Goal: Information Seeking & Learning: Compare options

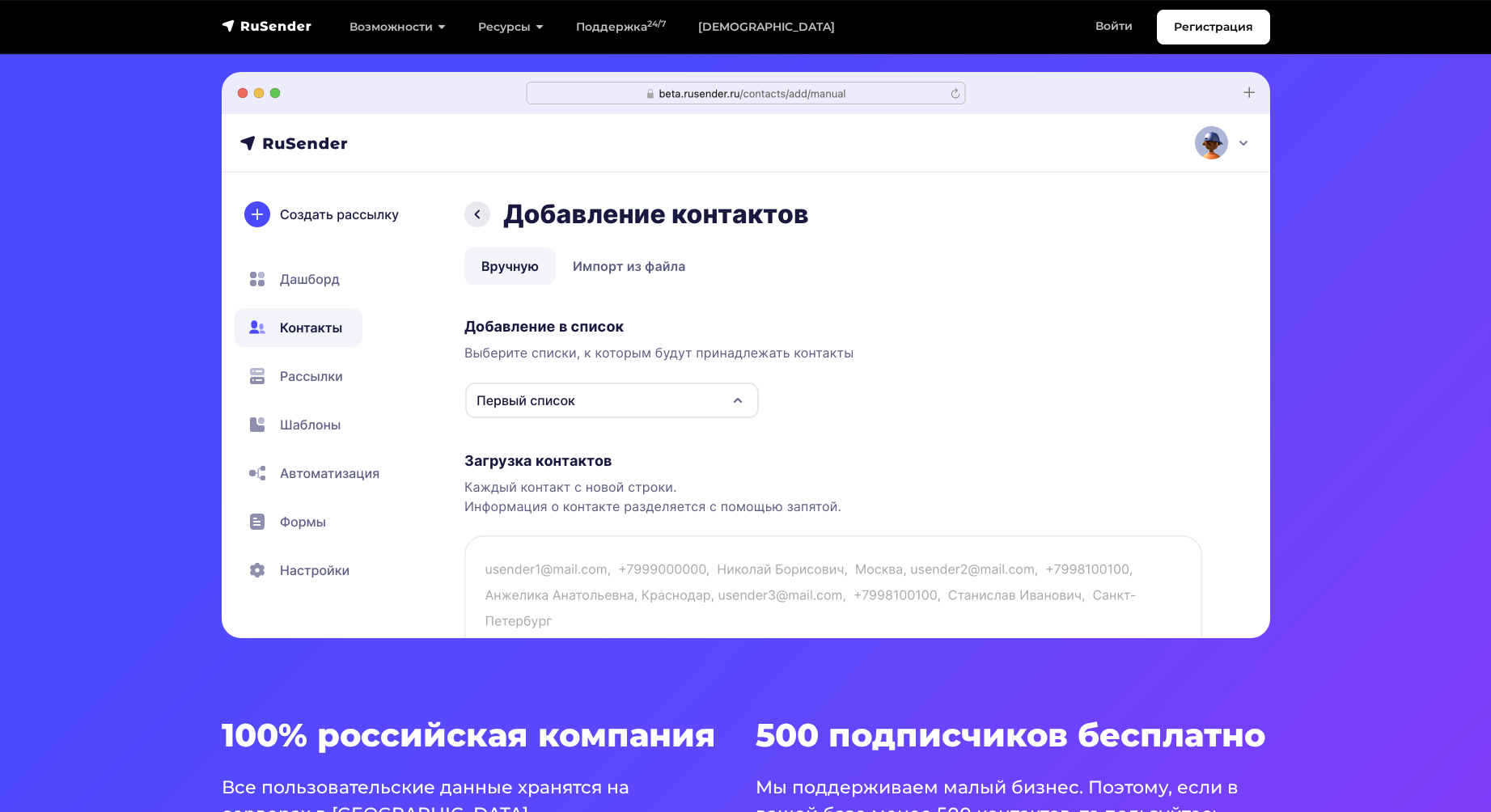
scroll to position [485, 0]
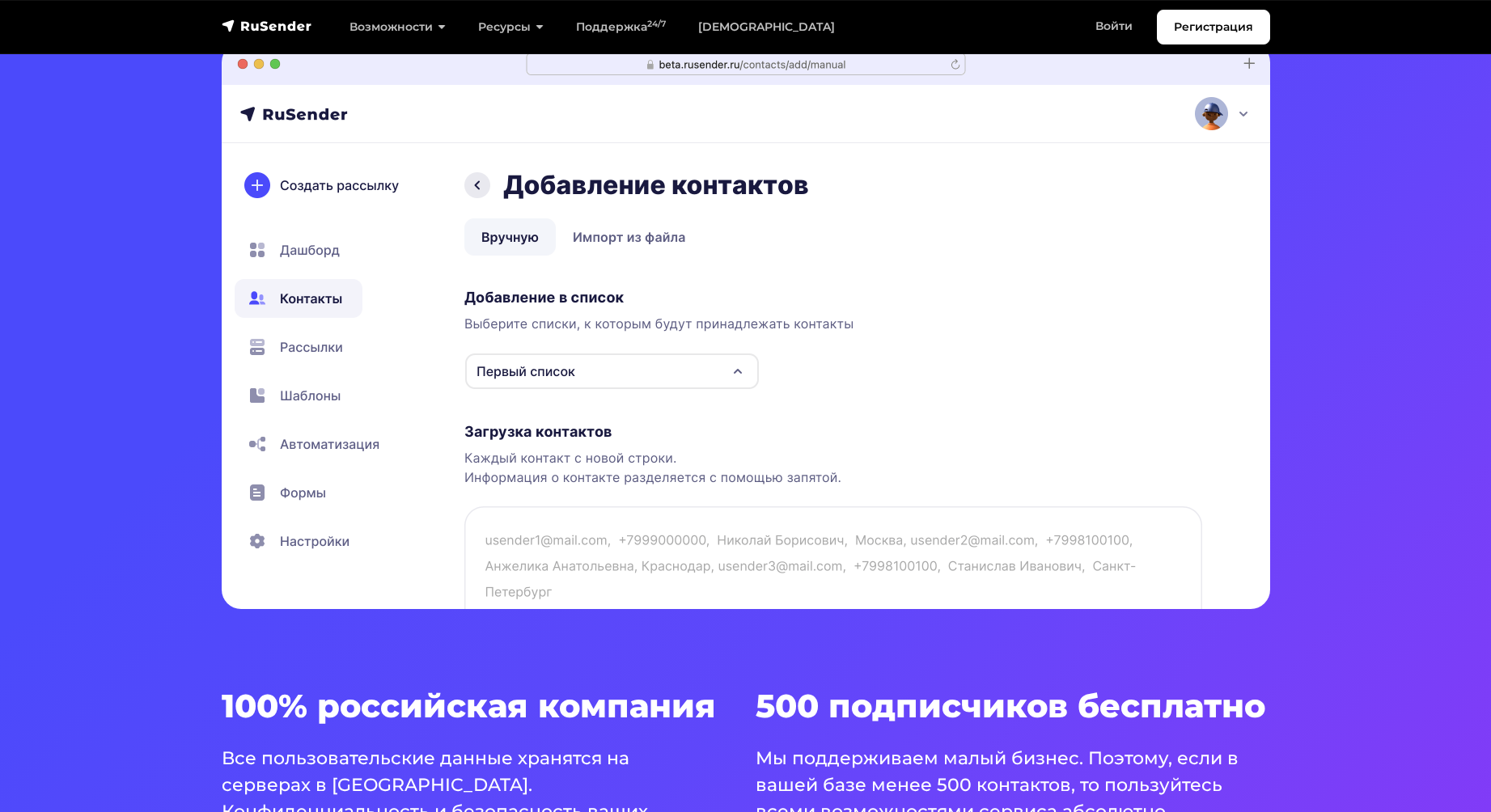
click at [316, 348] on img at bounding box center [746, 326] width 1048 height 567
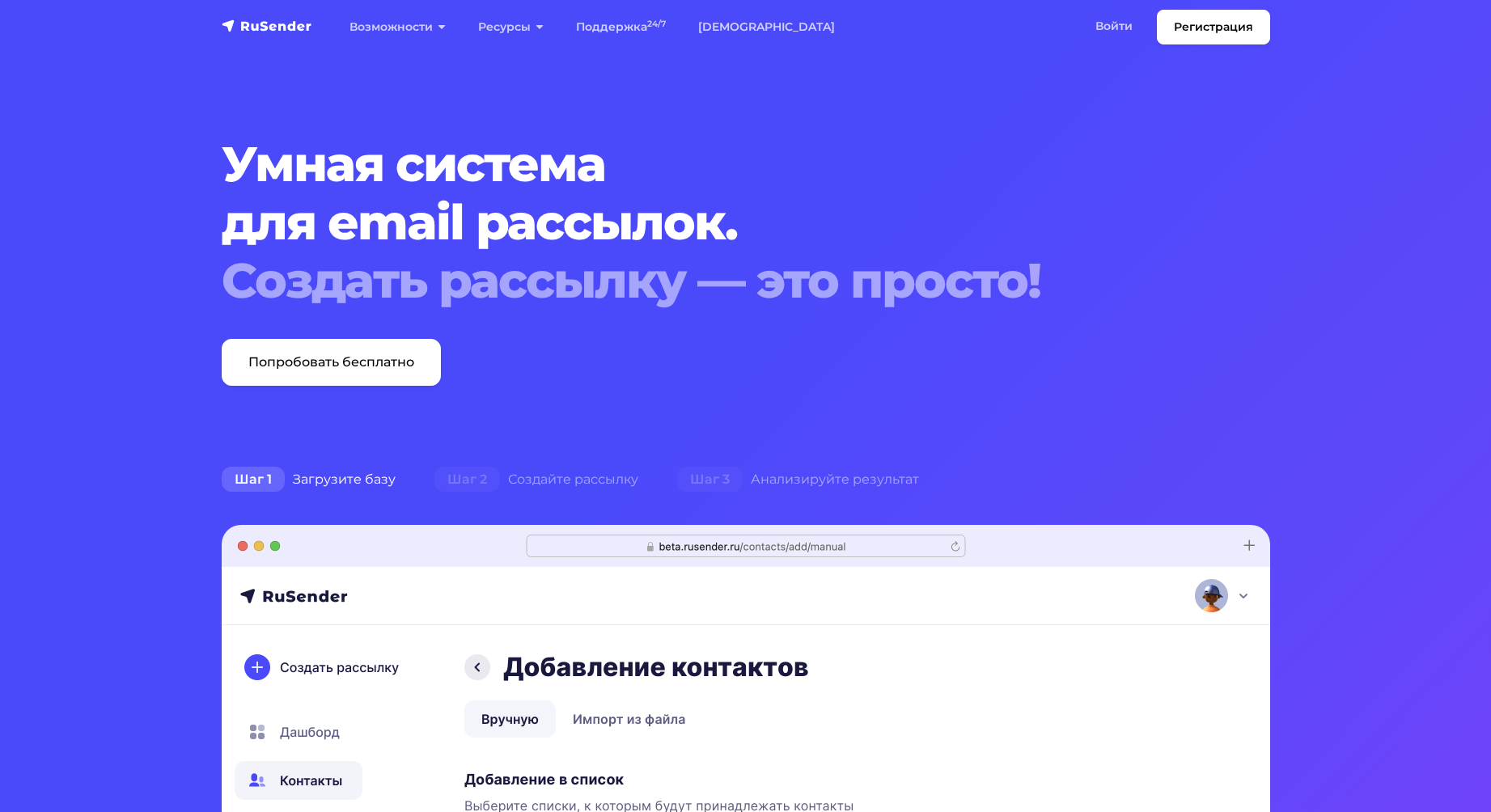
scroll to position [0, 0]
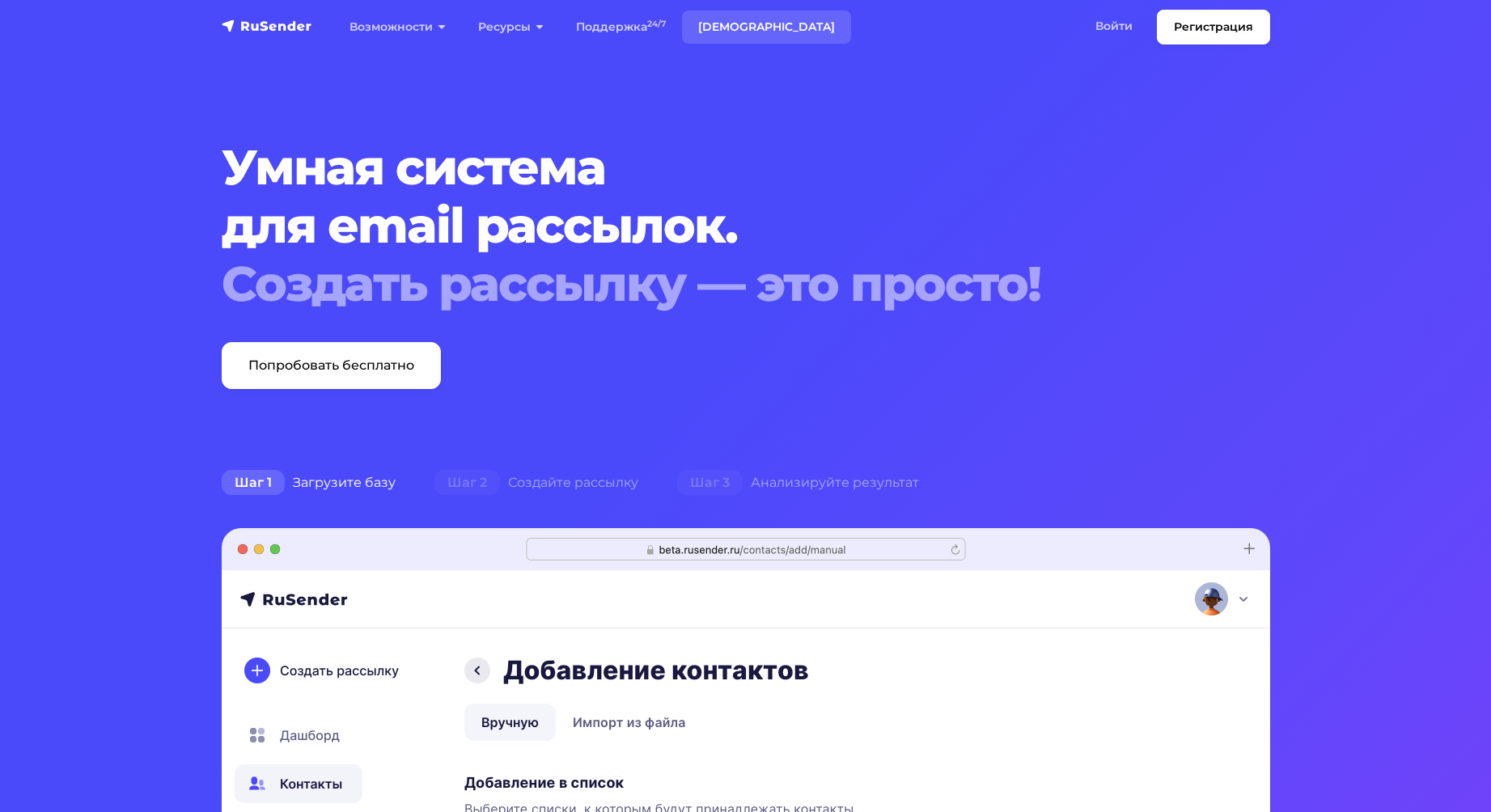
click at [707, 25] on link "[DEMOGRAPHIC_DATA]" at bounding box center [766, 27] width 169 height 33
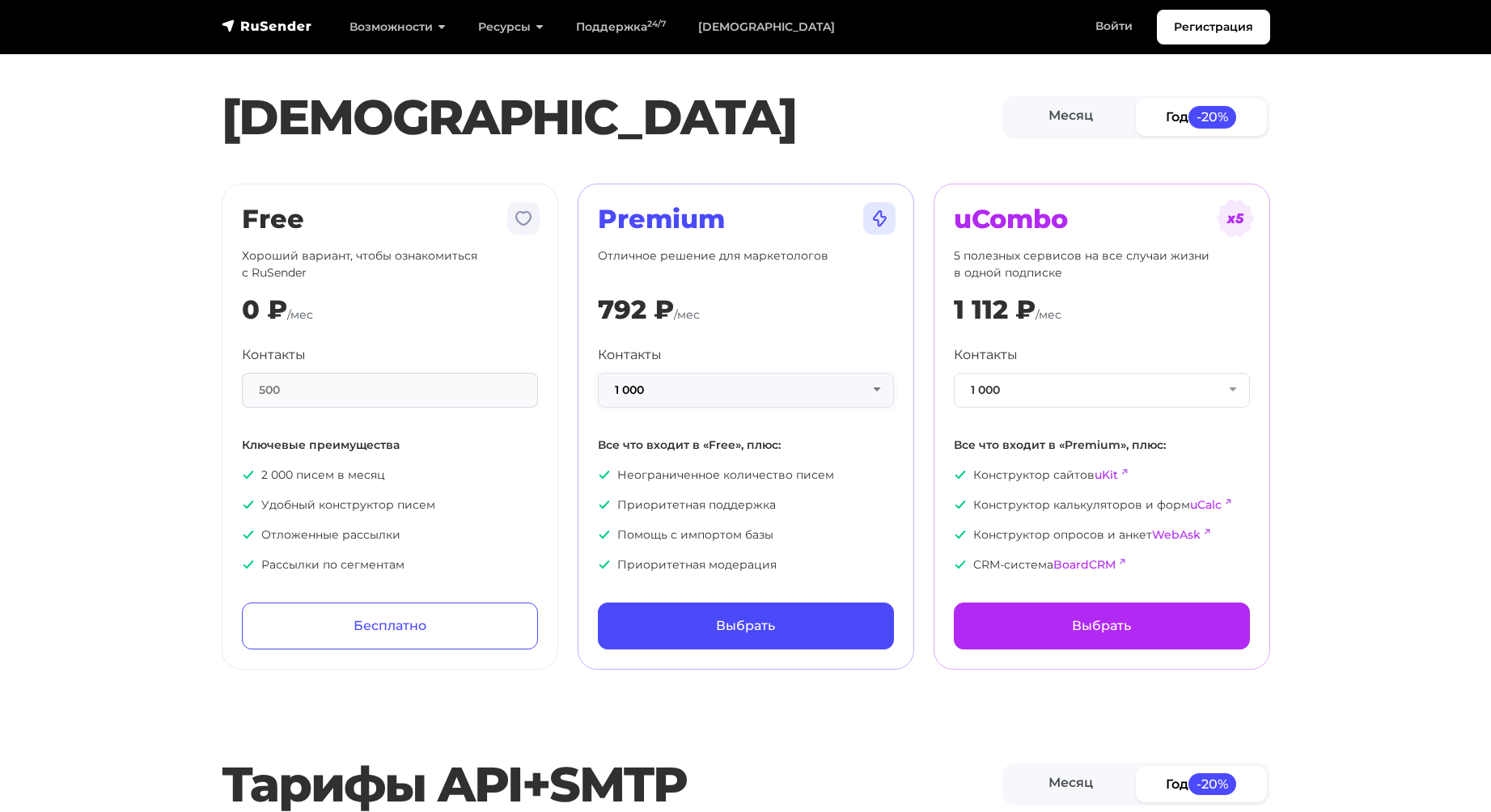
click at [669, 390] on button "1 000" at bounding box center [746, 390] width 296 height 35
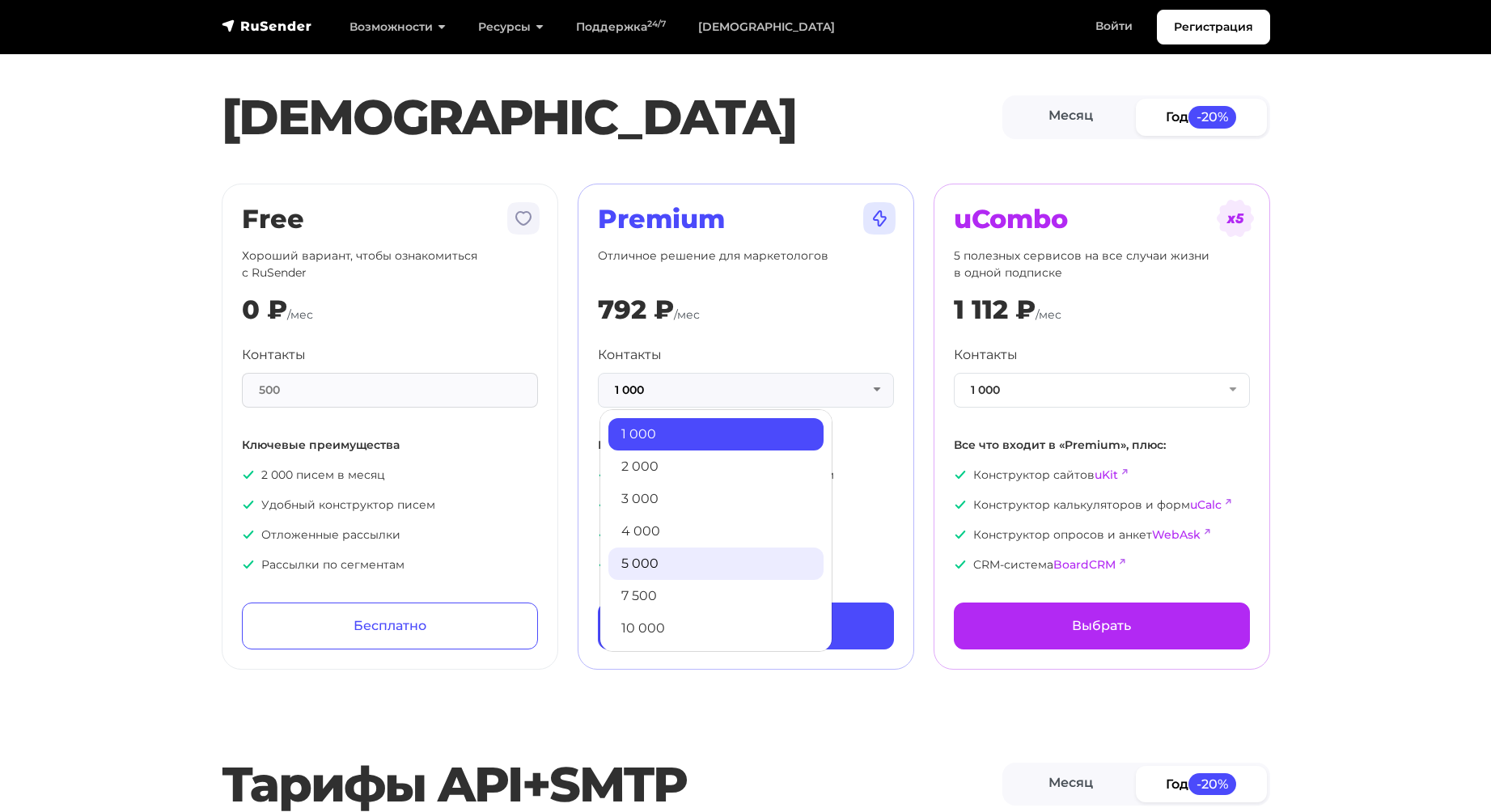
click at [672, 563] on link "5 000" at bounding box center [716, 563] width 215 height 32
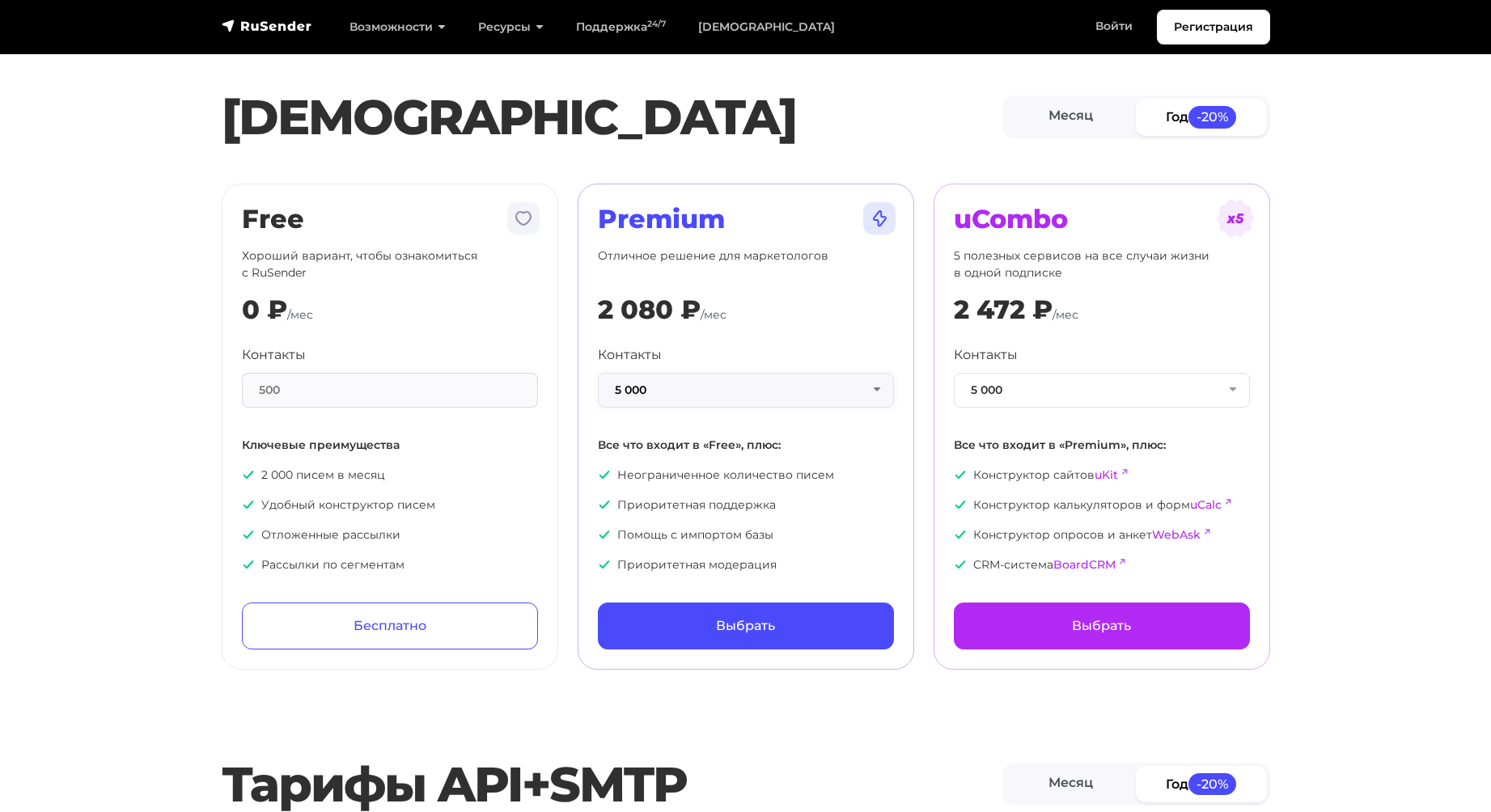
click at [761, 397] on button "5 000" at bounding box center [746, 390] width 296 height 35
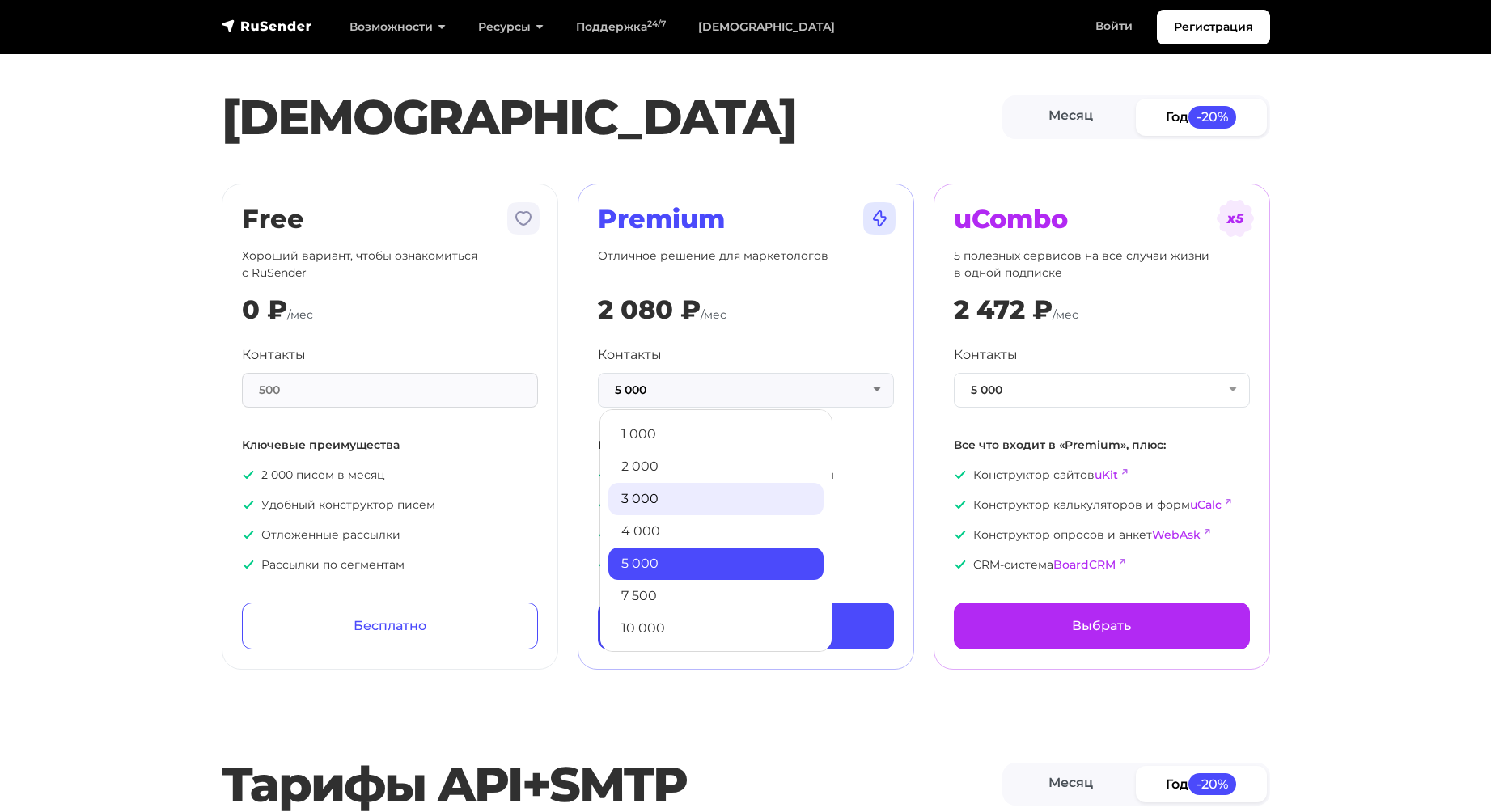
click at [671, 494] on link "3 000" at bounding box center [716, 498] width 215 height 32
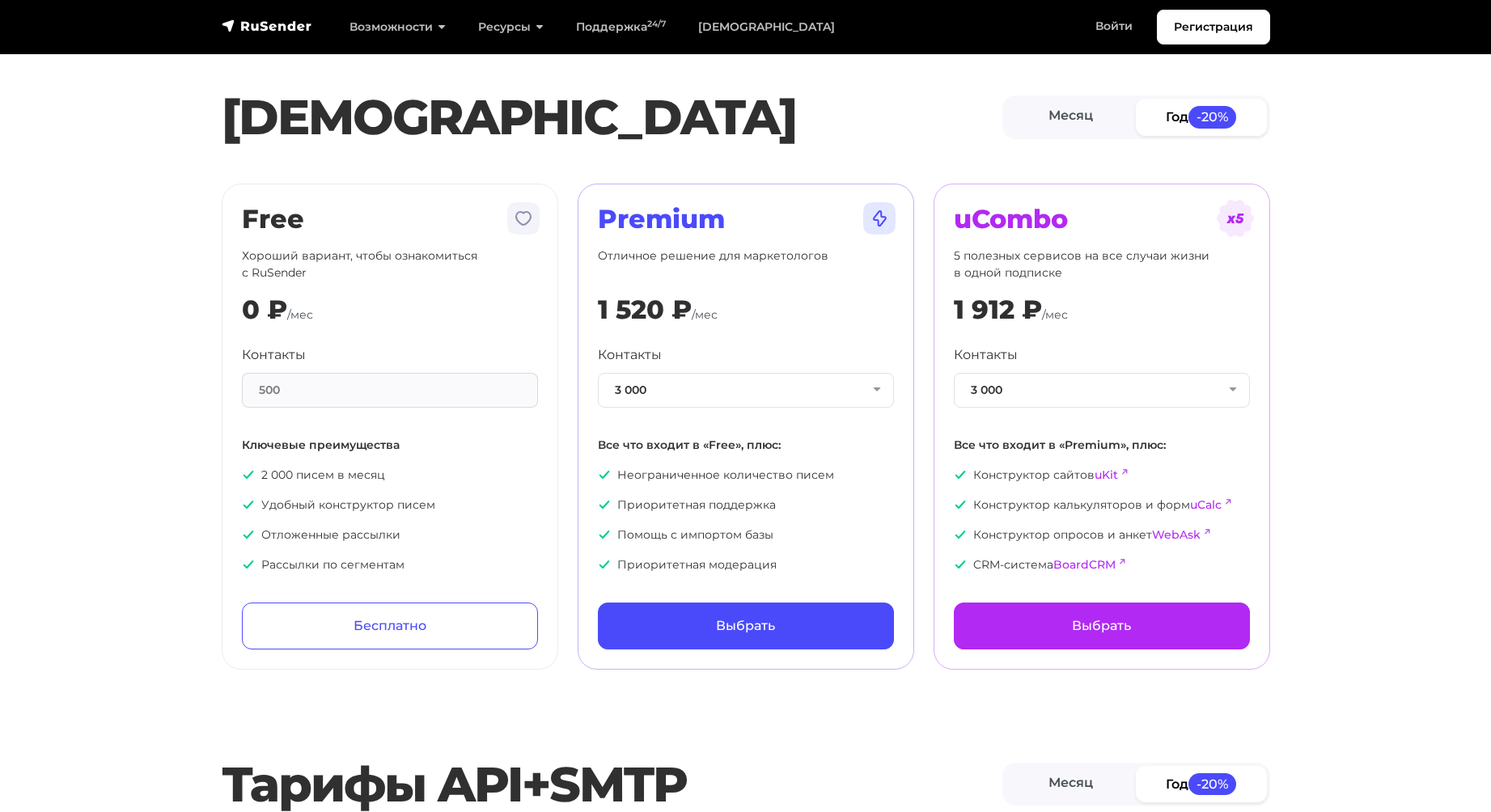
click at [1411, 321] on section "Тарифы Месяц Год -20% Free Хороший вариант, чтобы ознакомиться с RuSender 0 ₽ /…" at bounding box center [746, 344] width 1491 height 651
click at [719, 379] on button "3 000" at bounding box center [746, 390] width 296 height 35
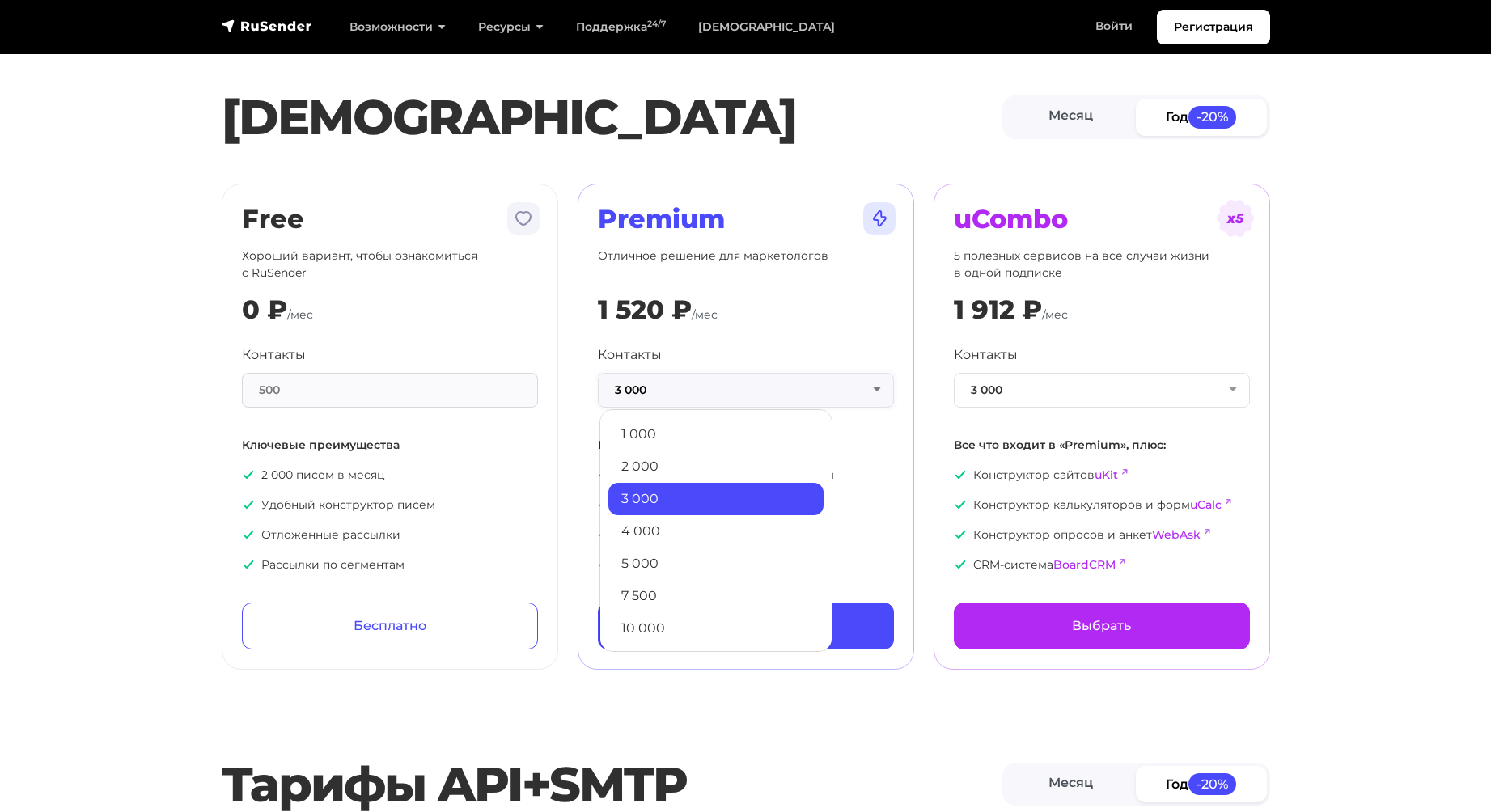
click at [719, 379] on button "3 000" at bounding box center [746, 390] width 296 height 35
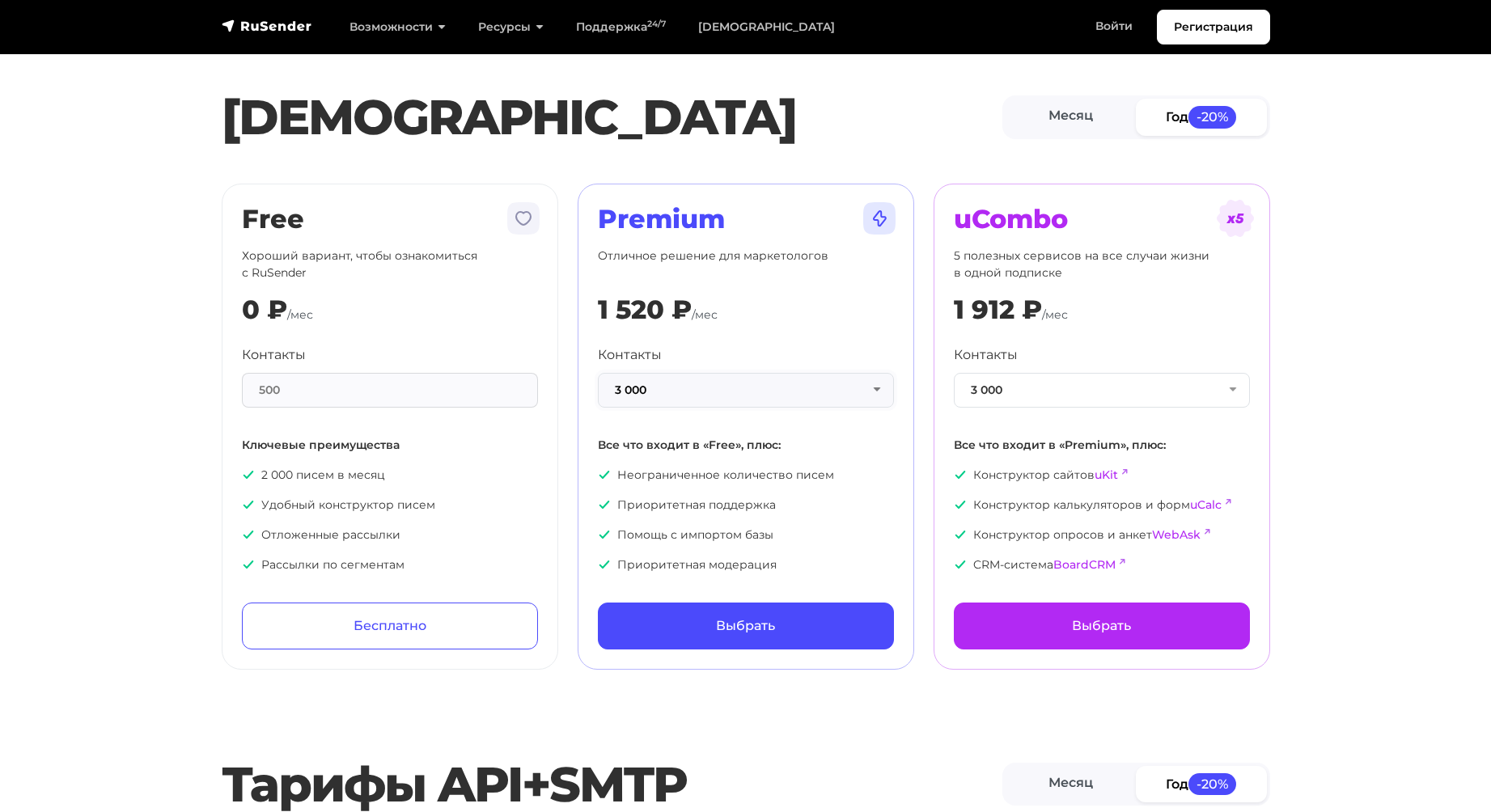
click at [780, 398] on button "3 000" at bounding box center [746, 390] width 296 height 35
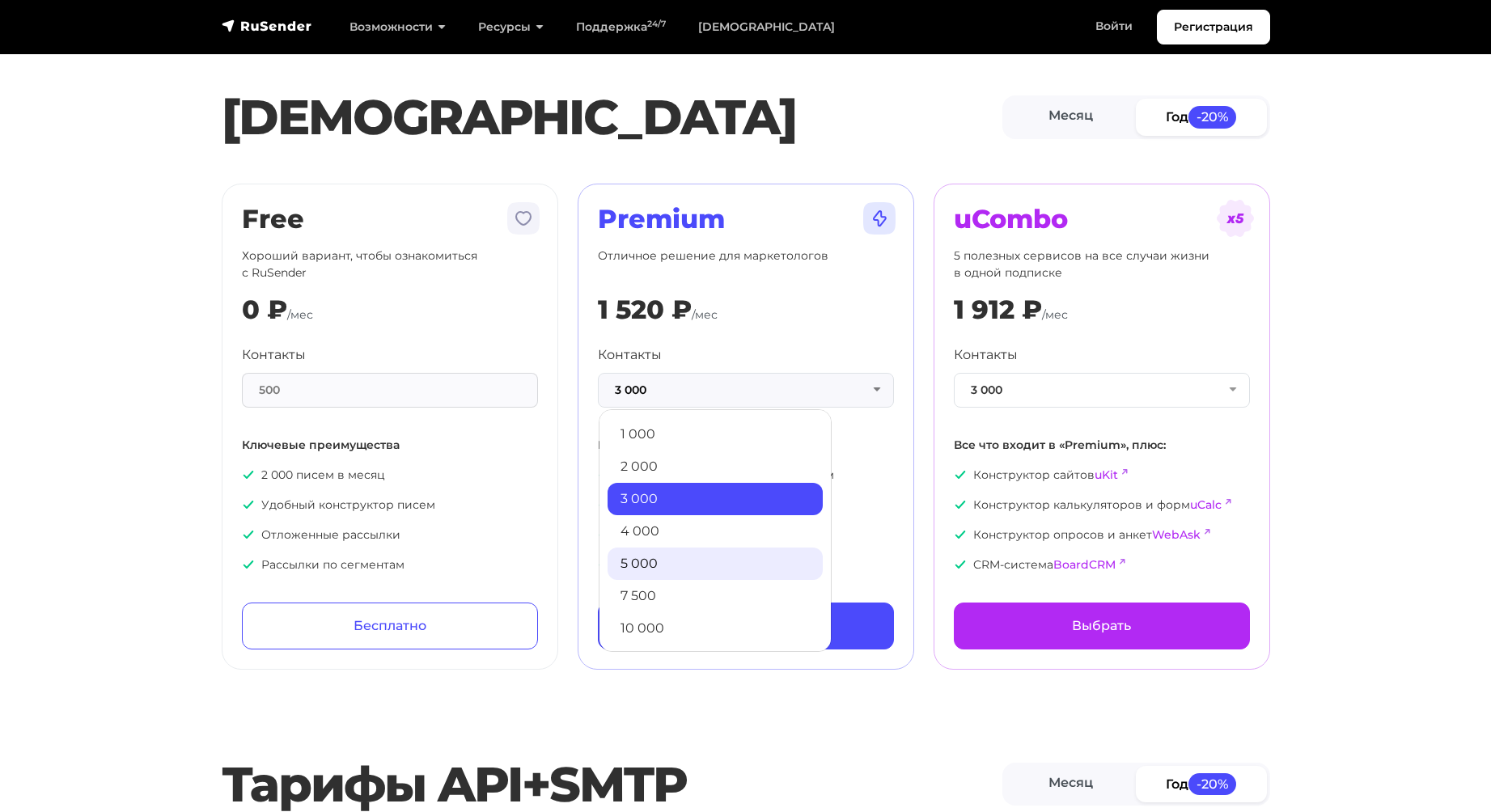
click at [687, 558] on link "5 000" at bounding box center [715, 563] width 215 height 32
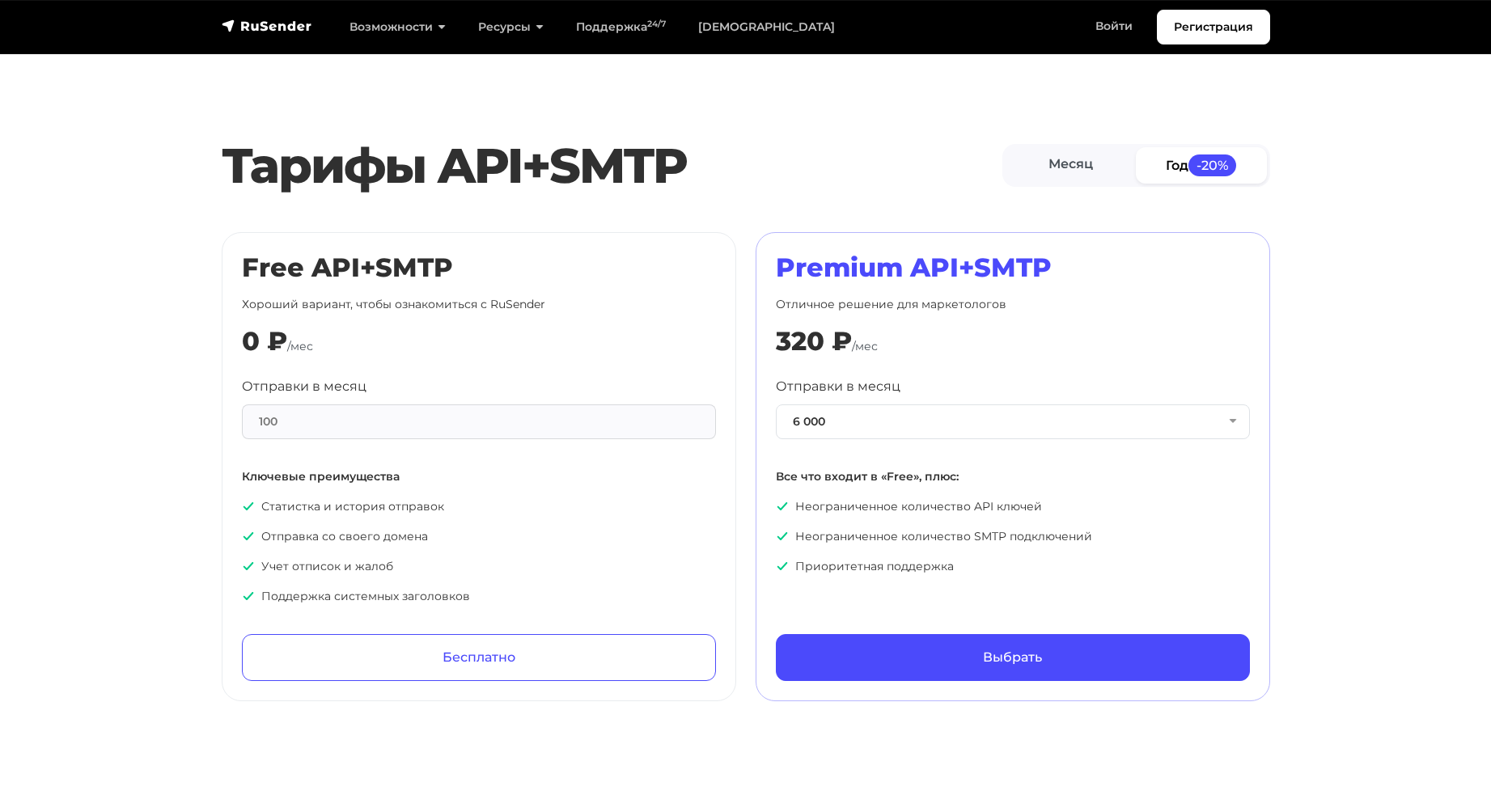
scroll to position [647, 0]
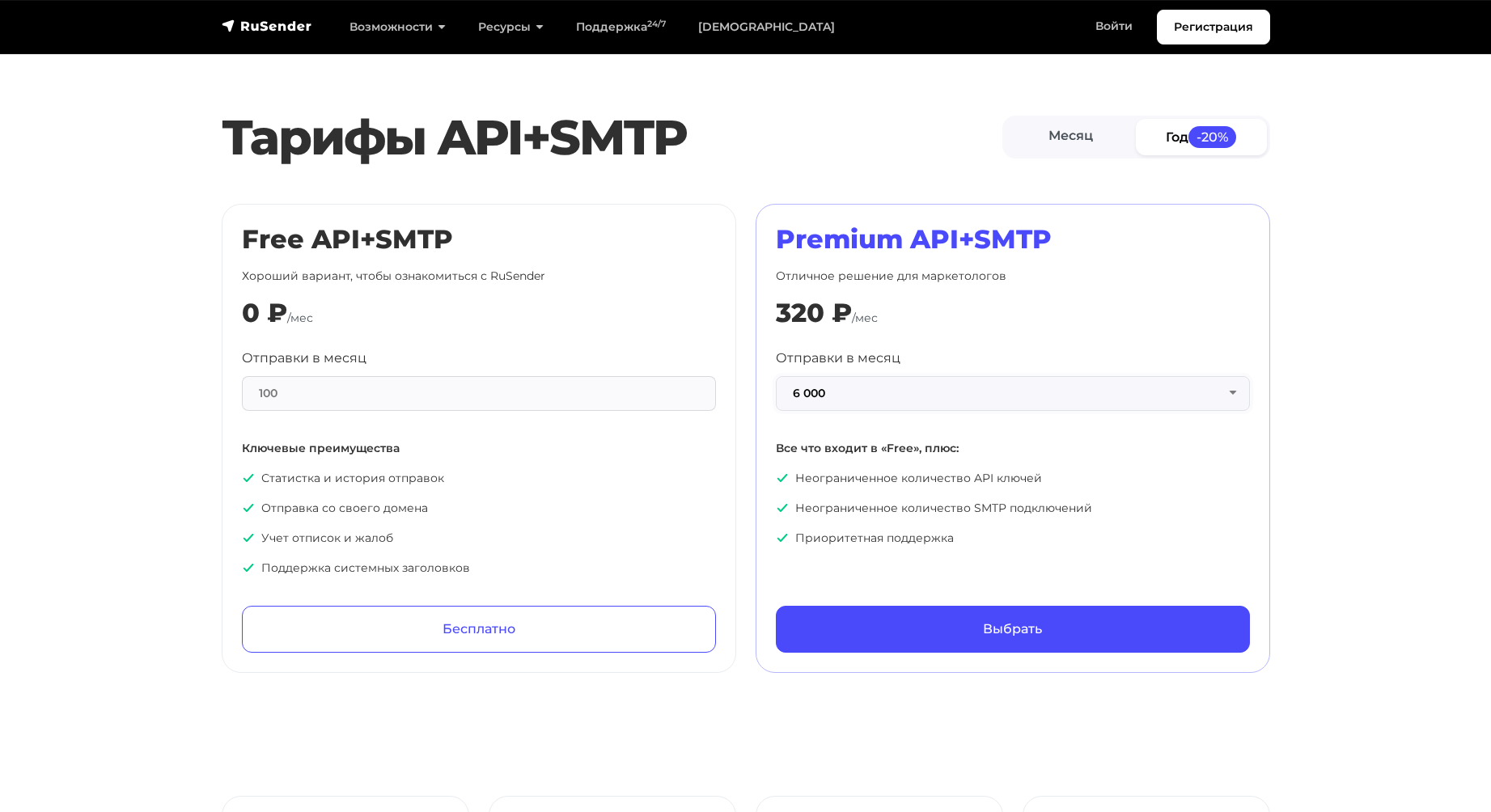
click at [872, 396] on button "6 000" at bounding box center [1013, 393] width 474 height 35
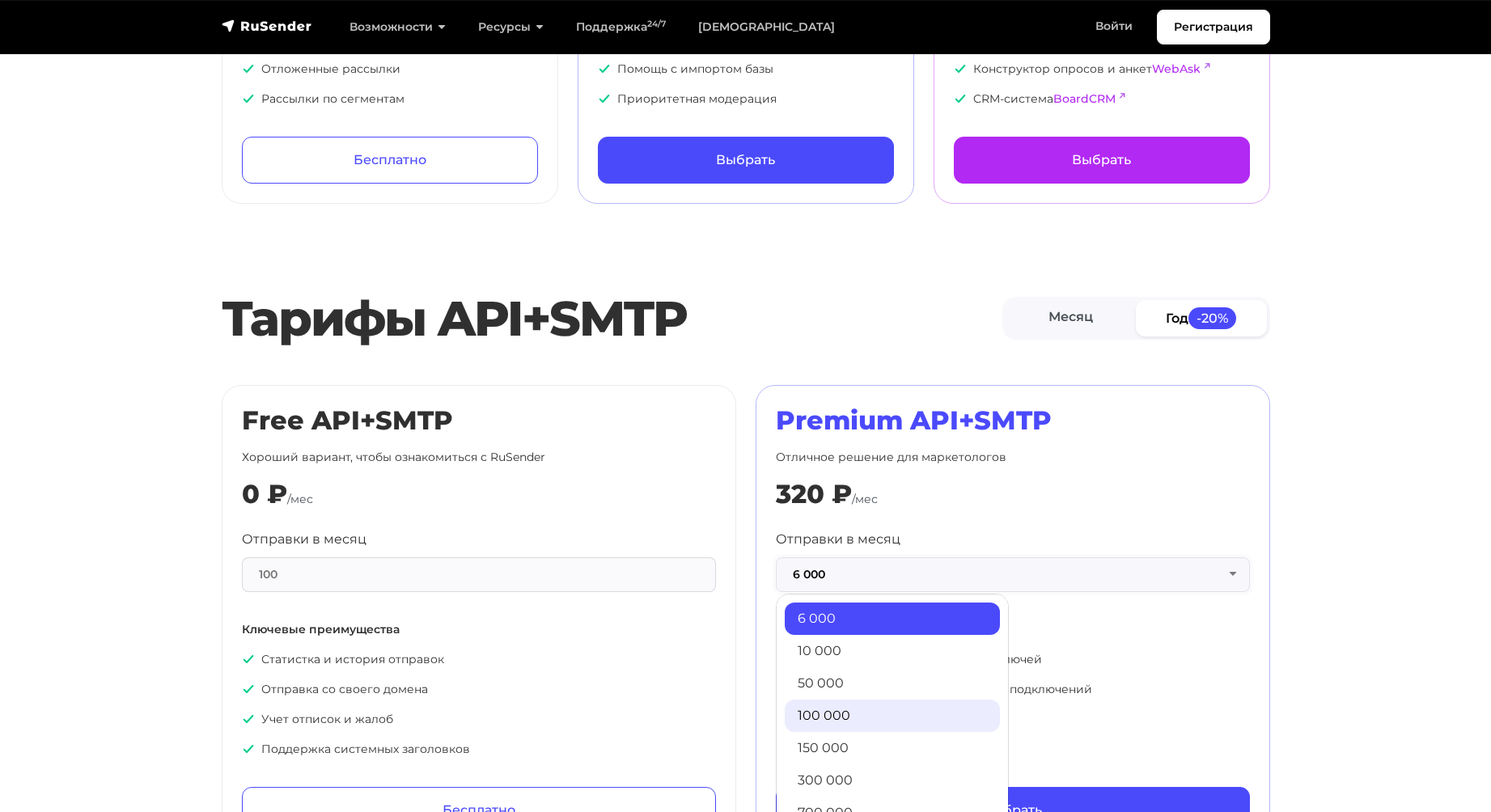
scroll to position [728, 0]
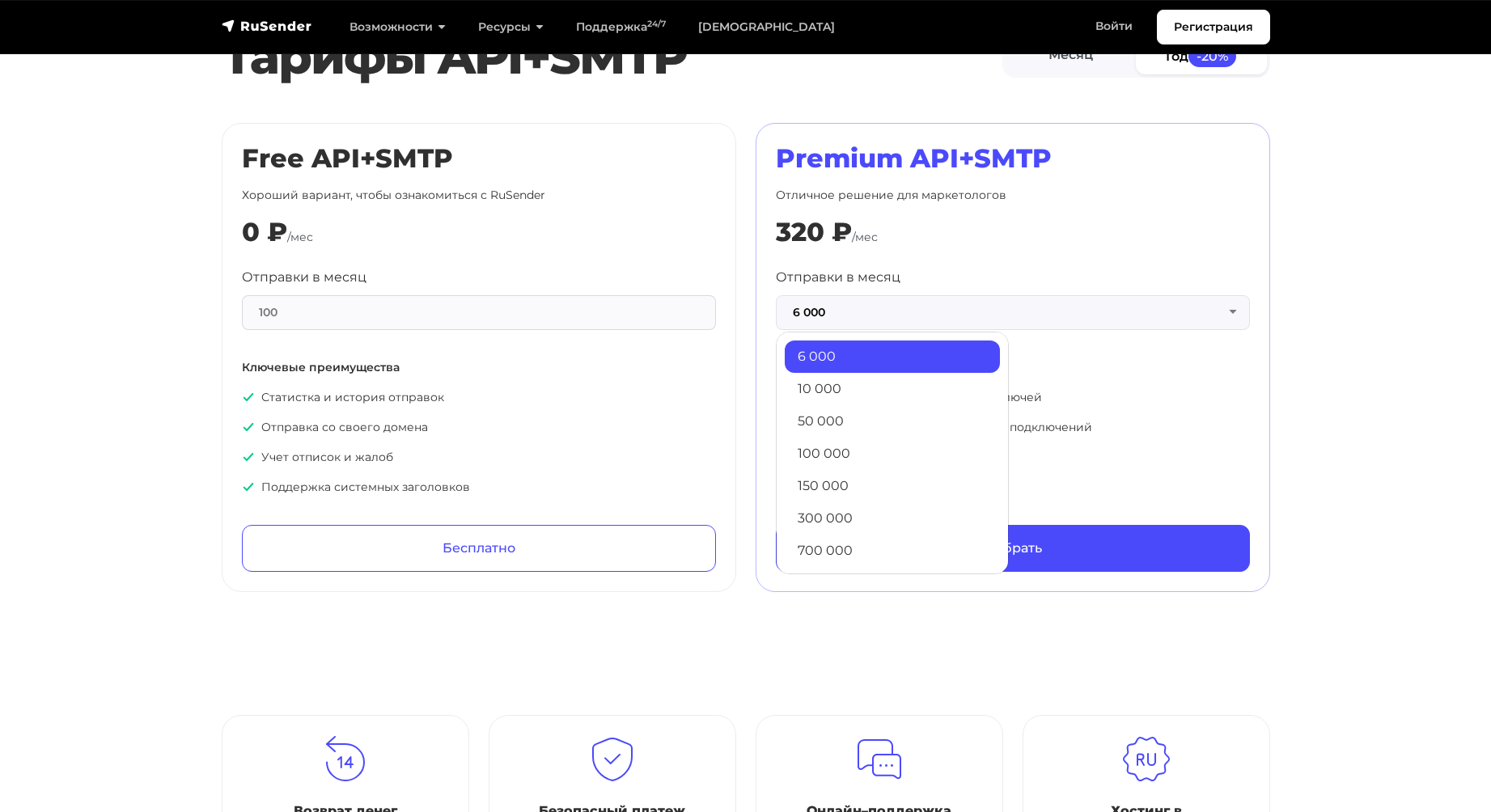
drag, startPoint x: 1382, startPoint y: 318, endPoint x: 1355, endPoint y: 318, distance: 27.0
click at [1376, 318] on section "Тарифы API+SMTP Месяц Год -20% Free API+SMTP Хороший вариант, чтобы ознакомитьс…" at bounding box center [746, 306] width 1491 height 573
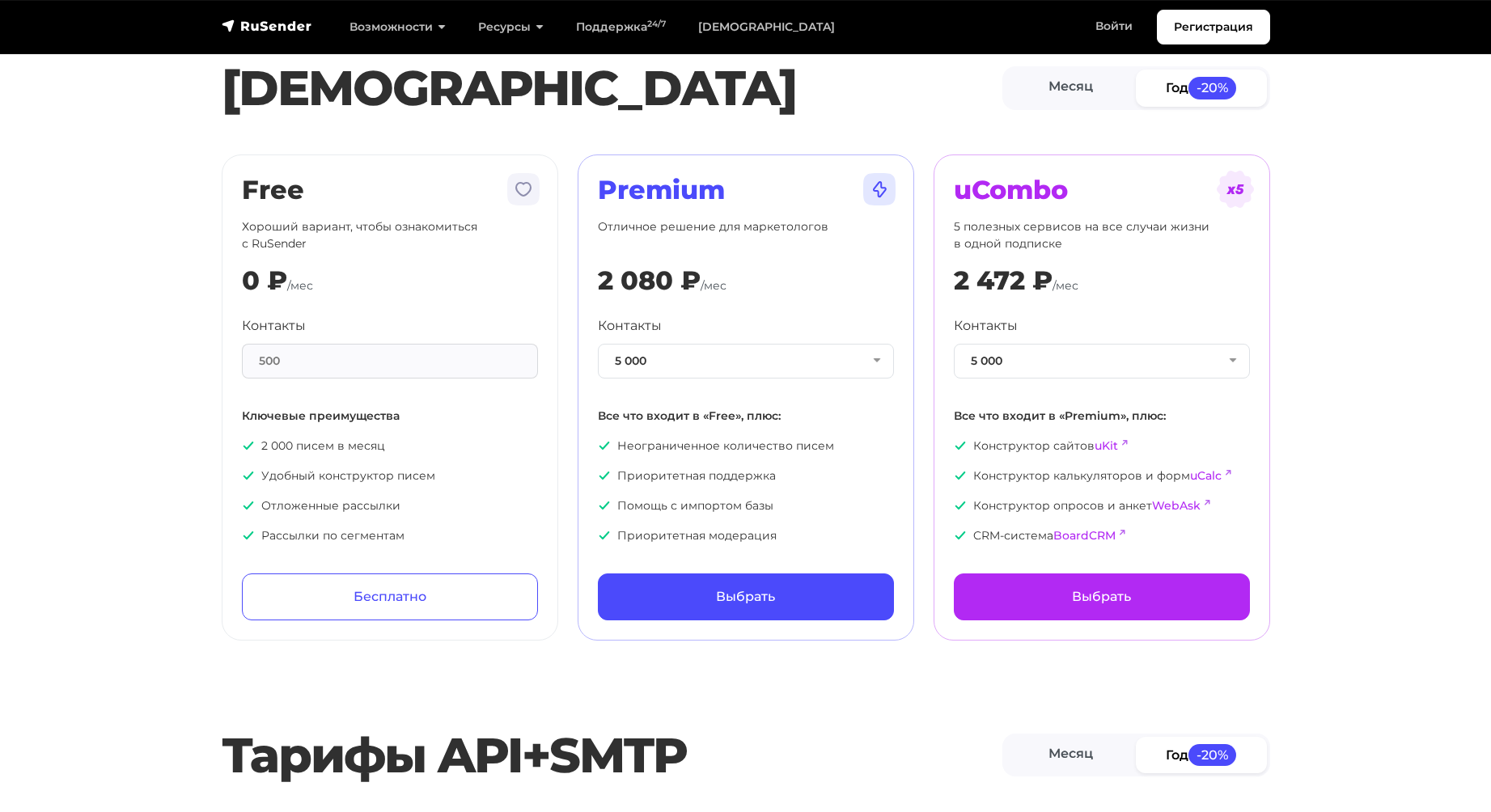
scroll to position [0, 0]
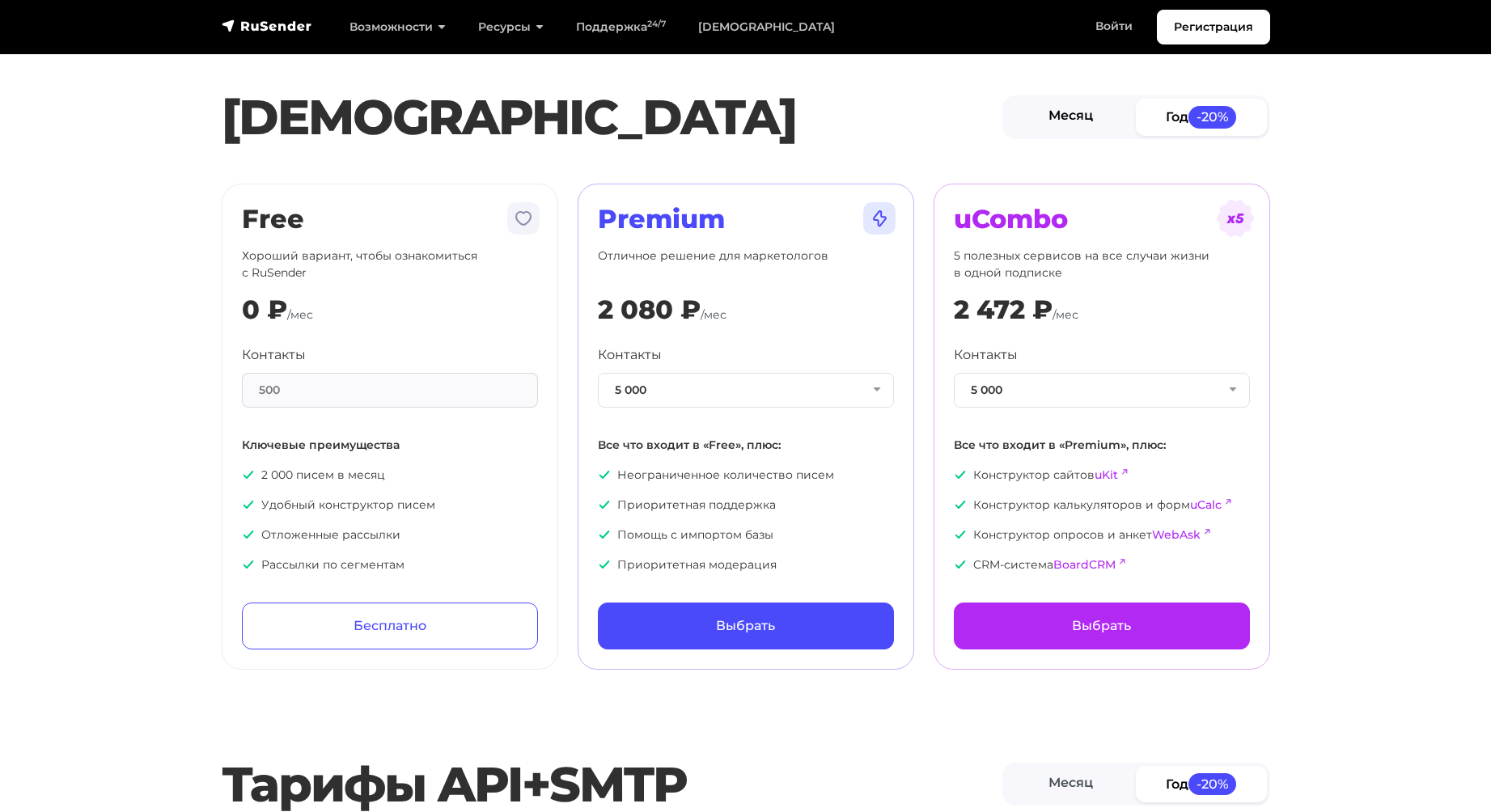
click at [1064, 114] on link "Месяц" at bounding box center [1071, 117] width 131 height 36
click at [693, 390] on button "5 000" at bounding box center [746, 390] width 296 height 35
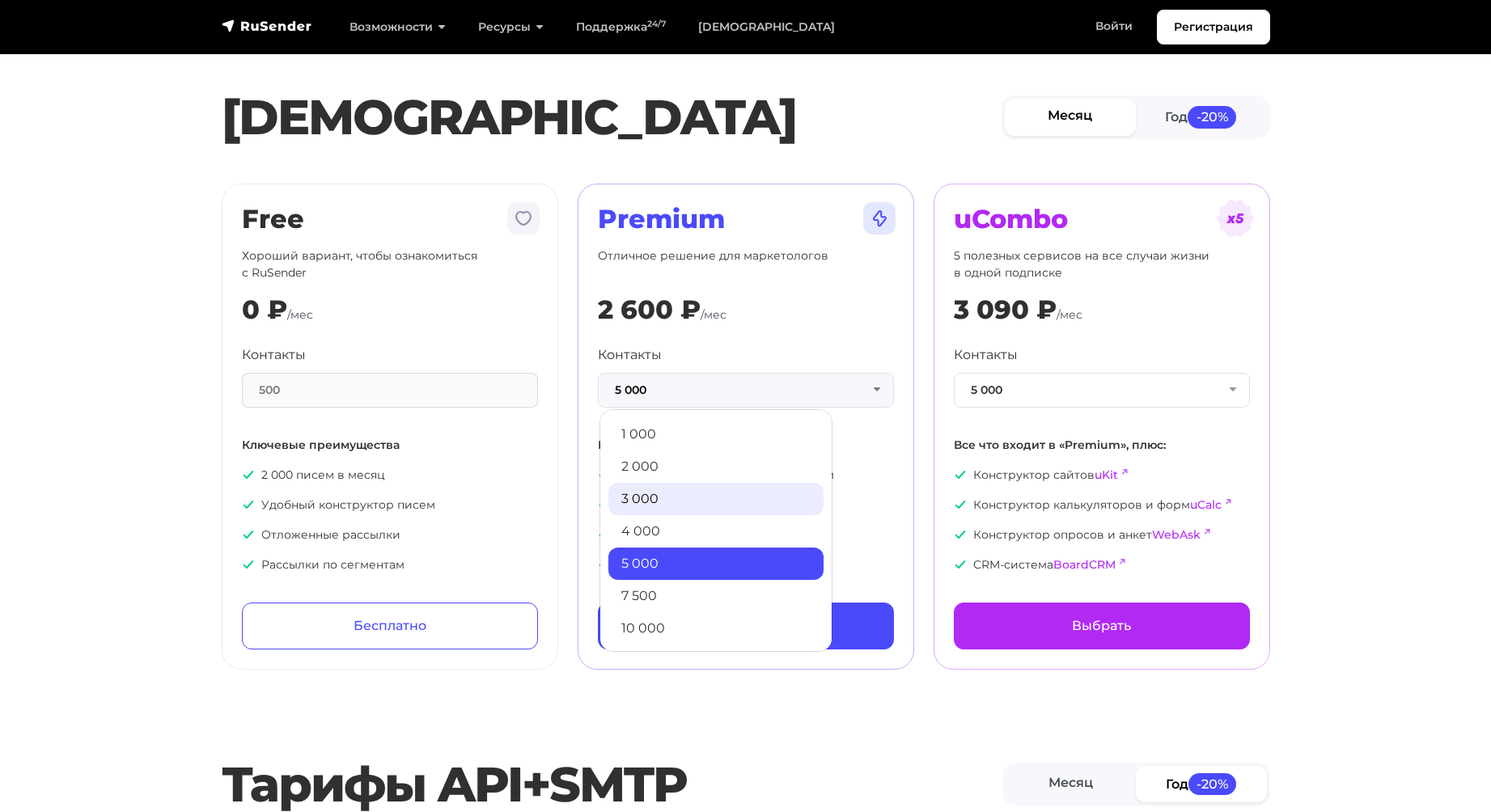
click at [679, 492] on link "3 000" at bounding box center [716, 498] width 215 height 32
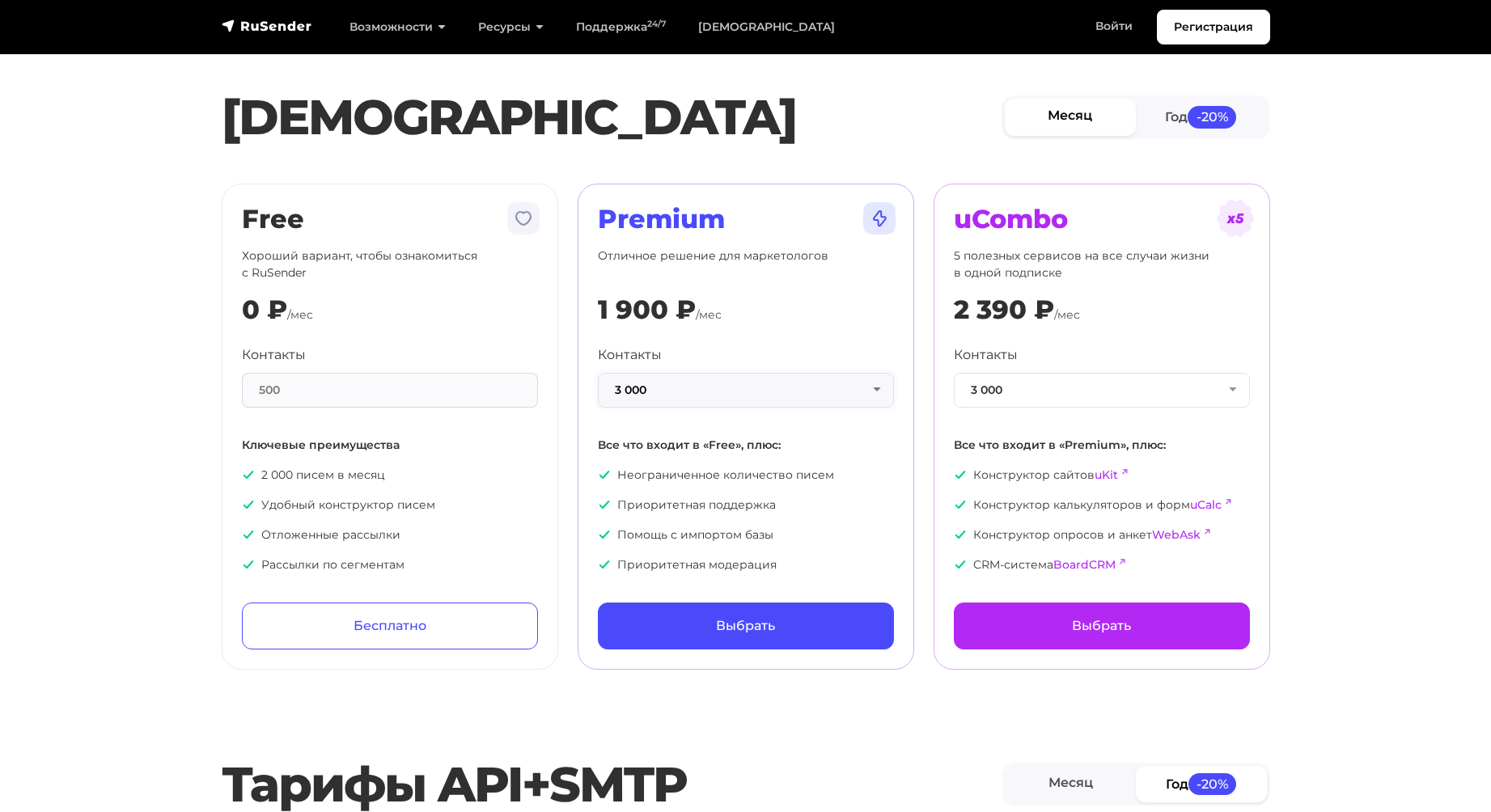
click at [822, 390] on button "3 000" at bounding box center [746, 390] width 296 height 35
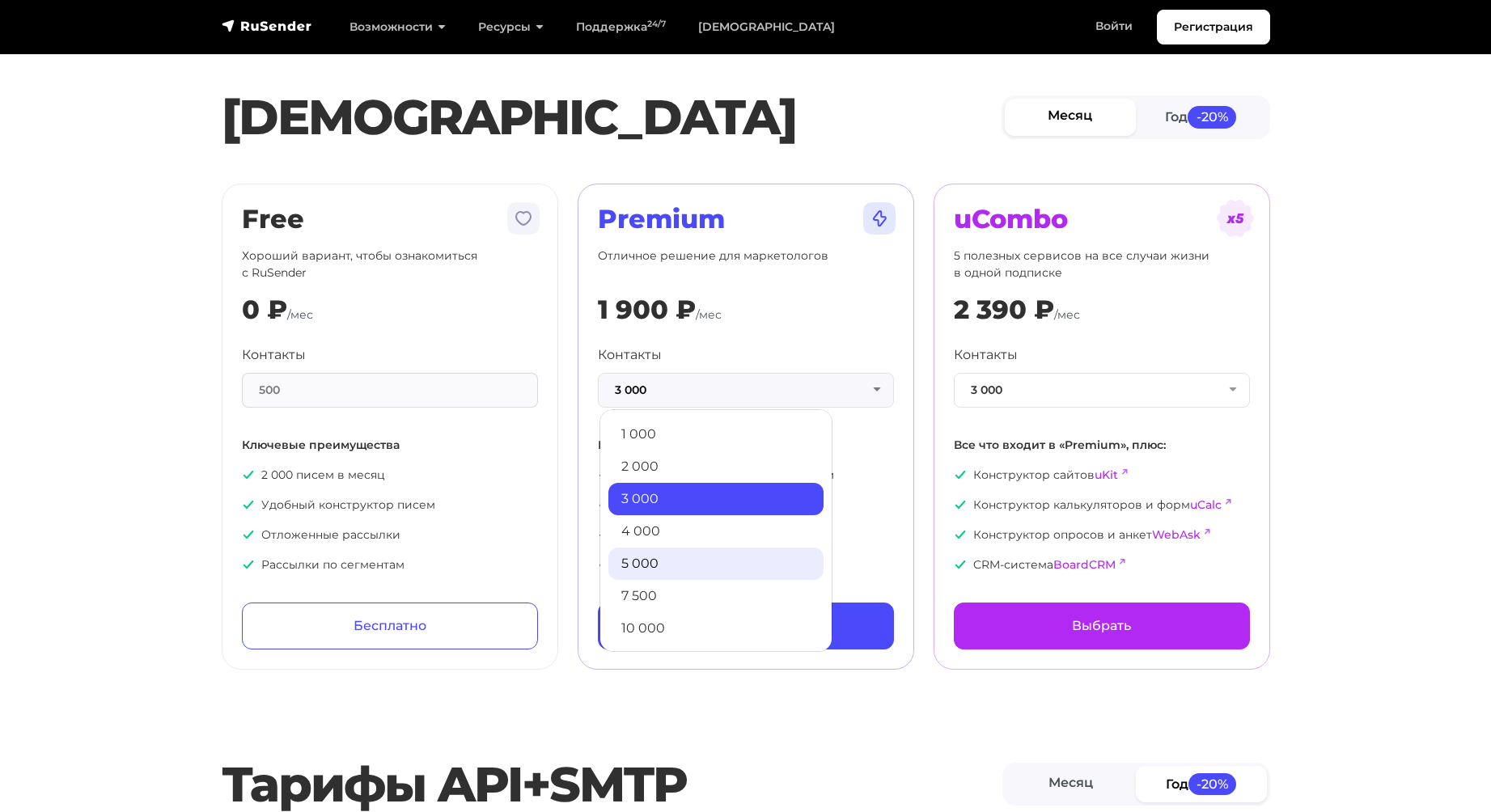
click at [678, 567] on link "5 000" at bounding box center [716, 563] width 215 height 32
